Goal: Transaction & Acquisition: Purchase product/service

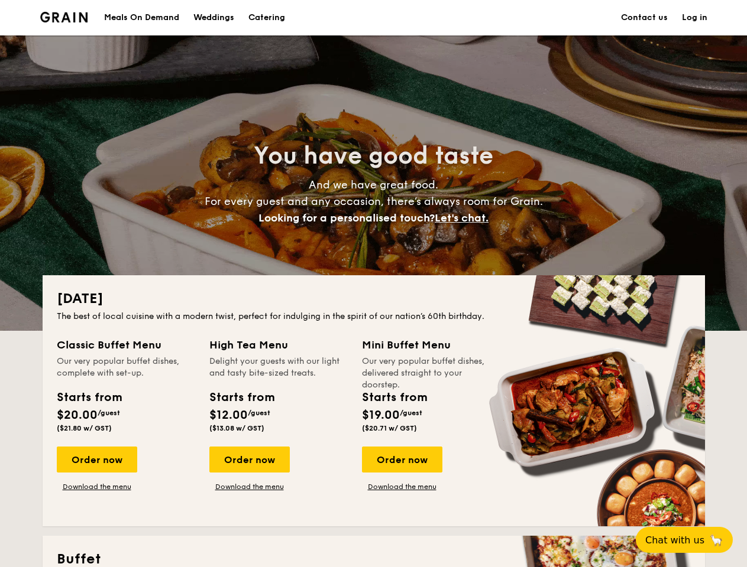
click at [373, 284] on div "[DATE] The best of local cuisine with a modern twist, perfect for indulging in …" at bounding box center [374, 400] width 662 height 251
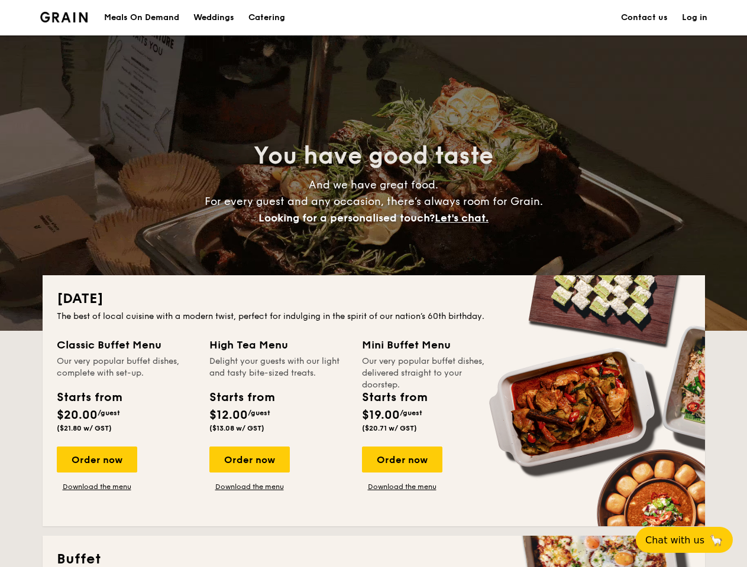
click at [694, 18] on link "Log in" at bounding box center [694, 17] width 25 height 35
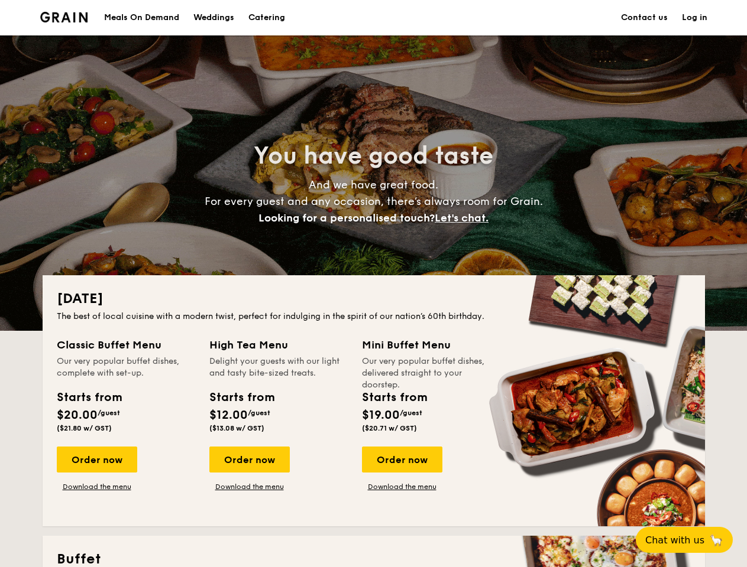
click at [465, 218] on span "Let's chat." at bounding box center [461, 218] width 54 height 13
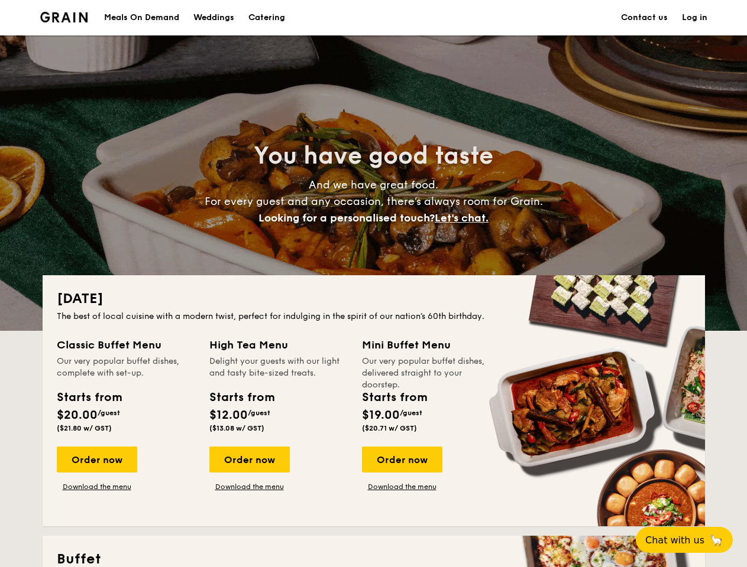
click at [96, 460] on div "Order now" at bounding box center [97, 460] width 80 height 26
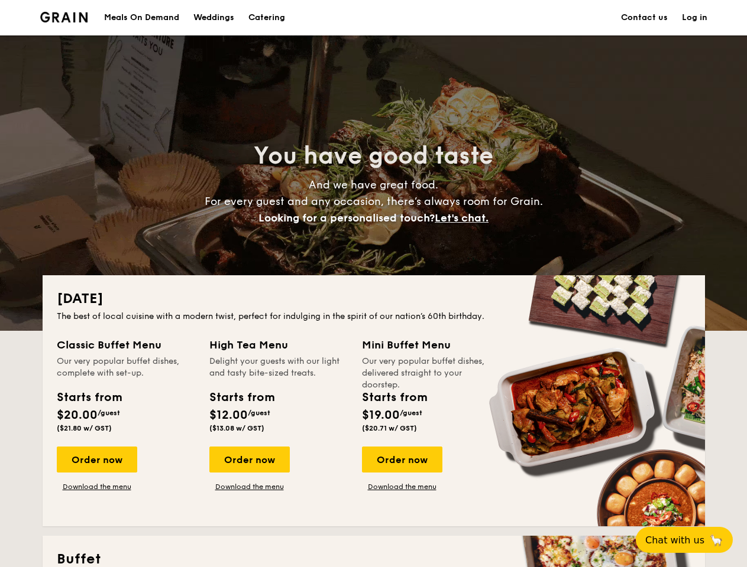
click at [249, 460] on div "Order now" at bounding box center [249, 460] width 80 height 26
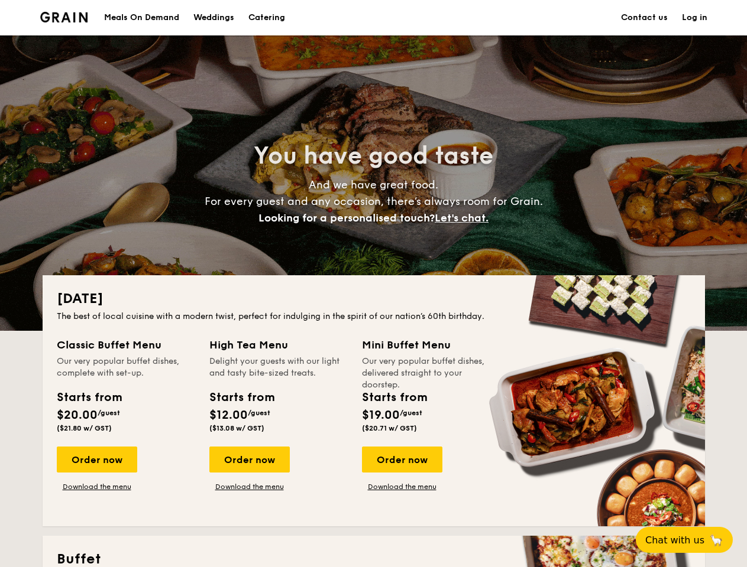
click at [401, 460] on div "Order now" at bounding box center [402, 460] width 80 height 26
click at [690, 540] on span "Chat with us" at bounding box center [674, 540] width 59 height 11
